Goal: Navigation & Orientation: Find specific page/section

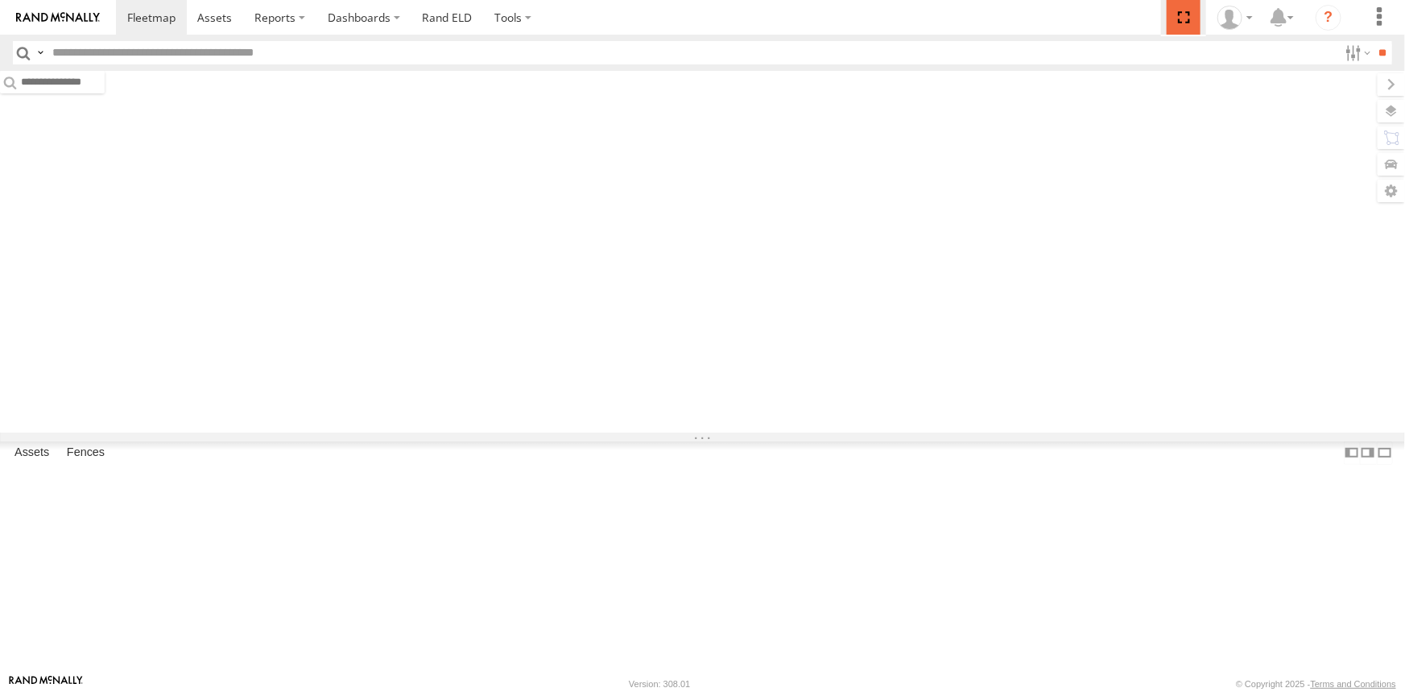
click at [1184, 12] on span at bounding box center [1183, 17] width 33 height 35
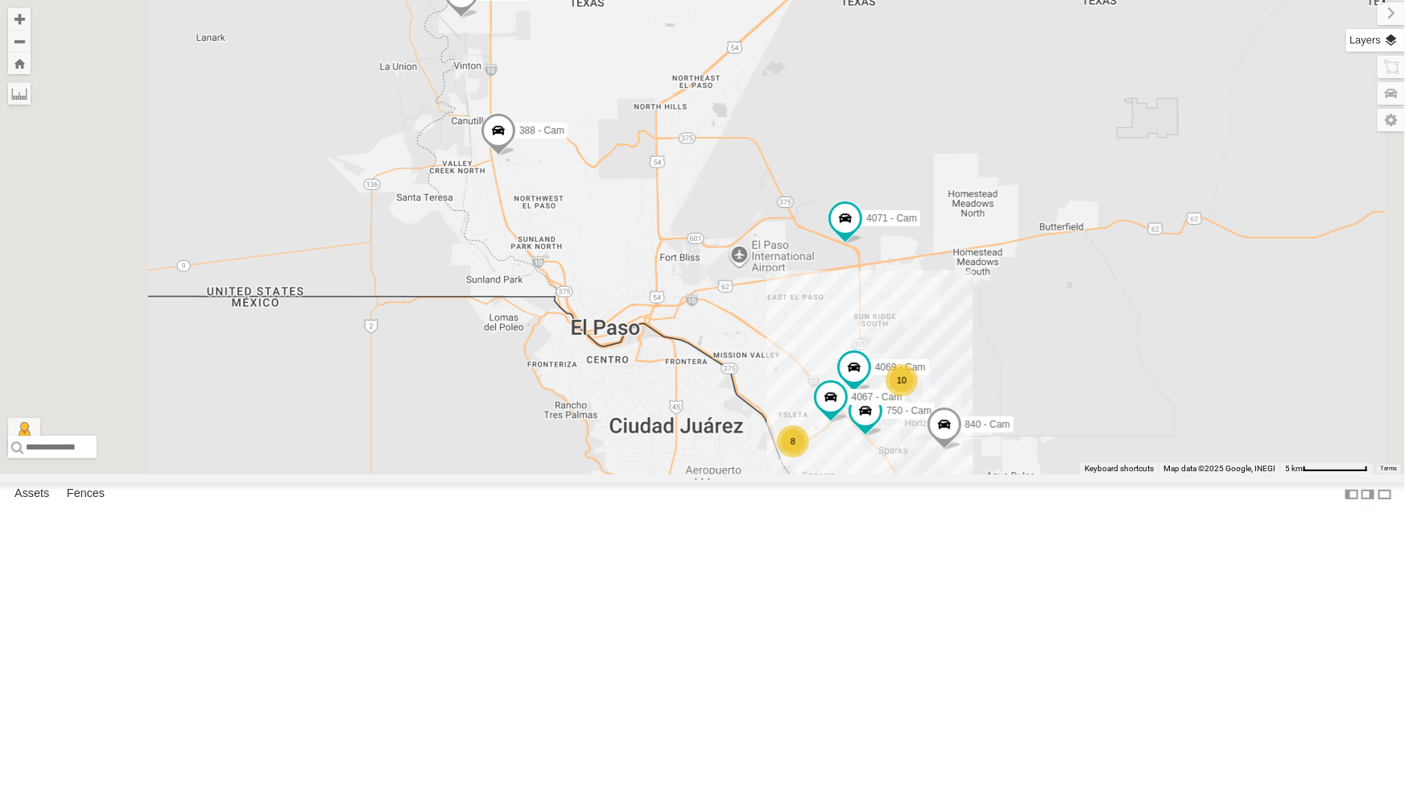
click at [1390, 43] on label at bounding box center [1376, 40] width 59 height 23
click at [0, 0] on span "Basemaps" at bounding box center [0, 0] width 0 height 0
click at [0, 0] on span "Satellite + Roadmap" at bounding box center [0, 0] width 0 height 0
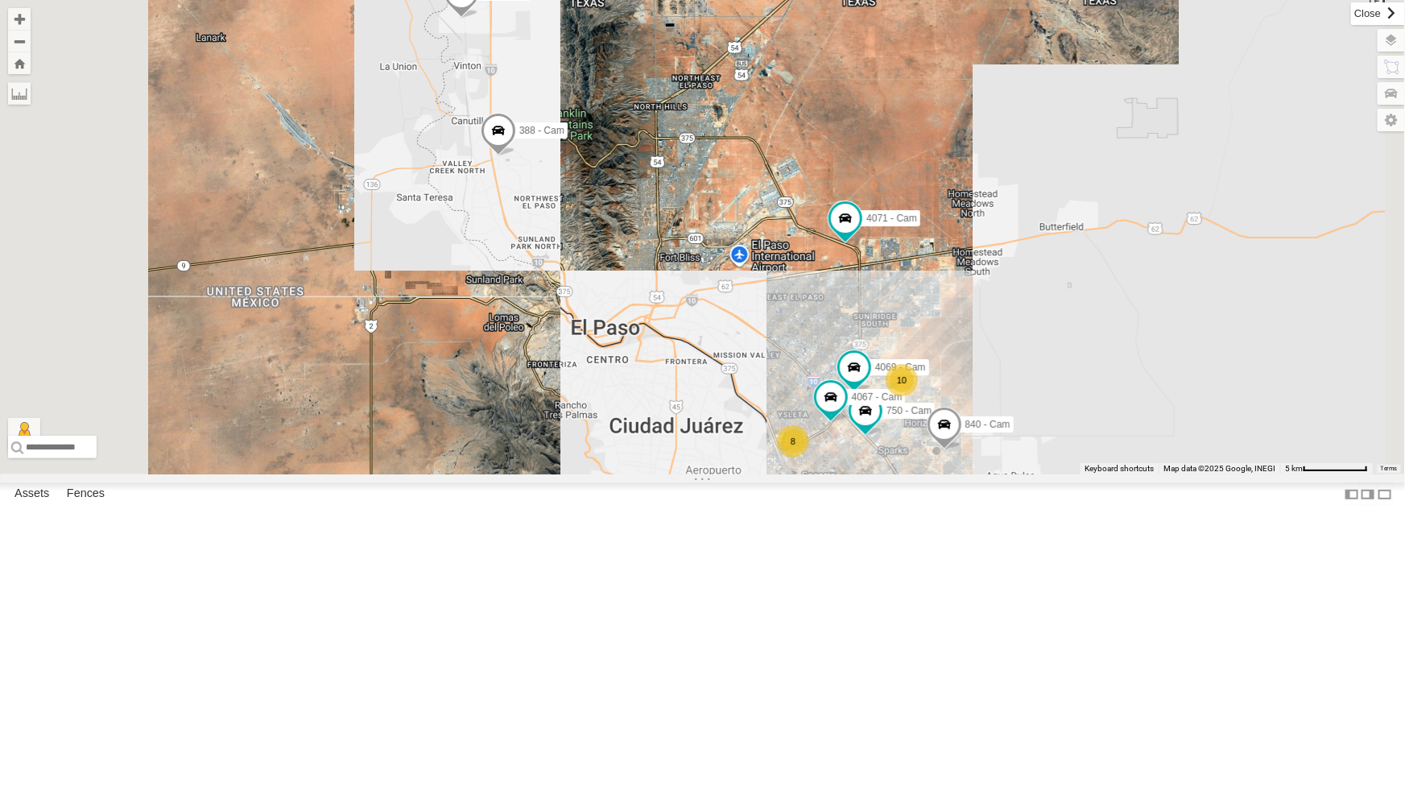
click at [1351, 11] on label at bounding box center [1378, 13] width 54 height 23
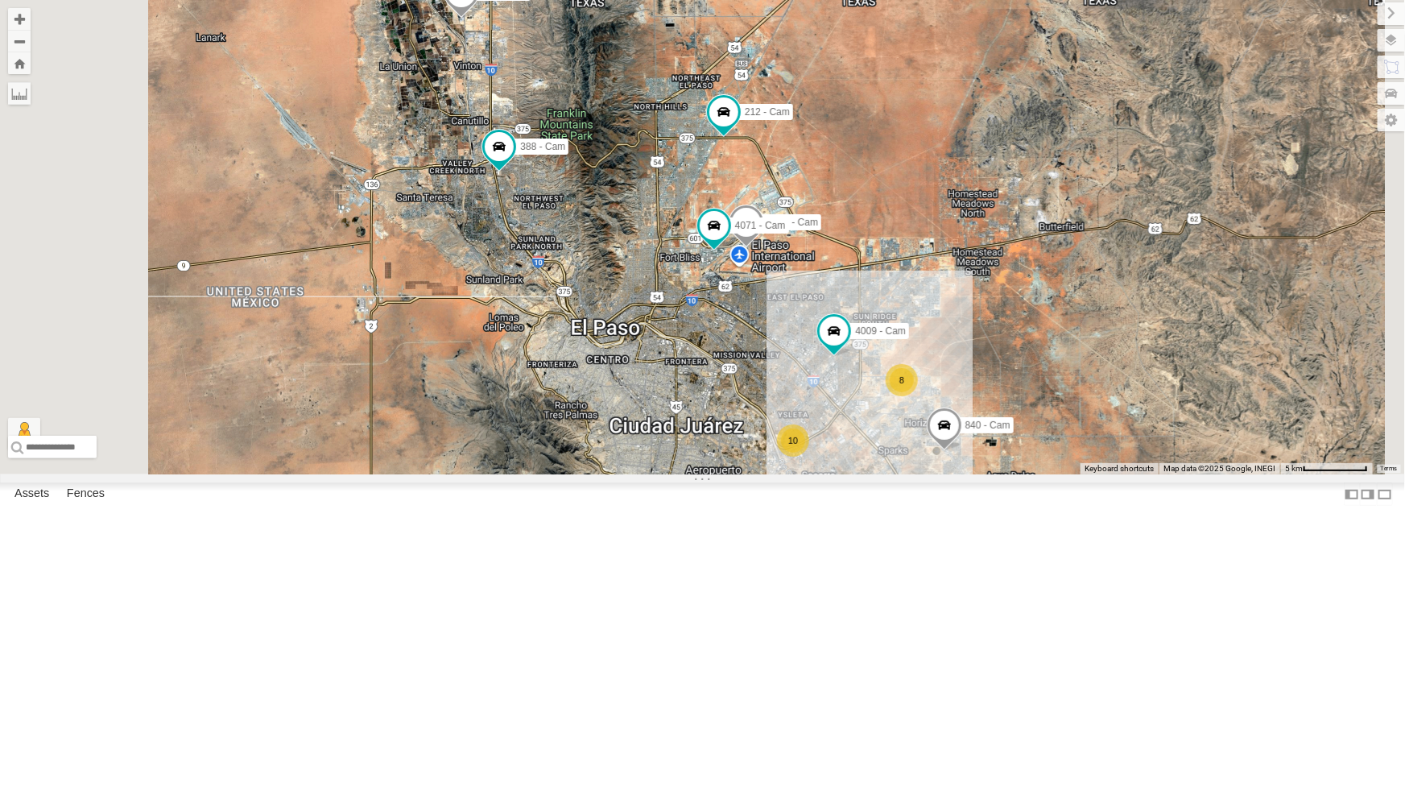
click at [0, 0] on div "4071 - Cam" at bounding box center [0, 0] width 0 height 0
